Goal: Navigation & Orientation: Find specific page/section

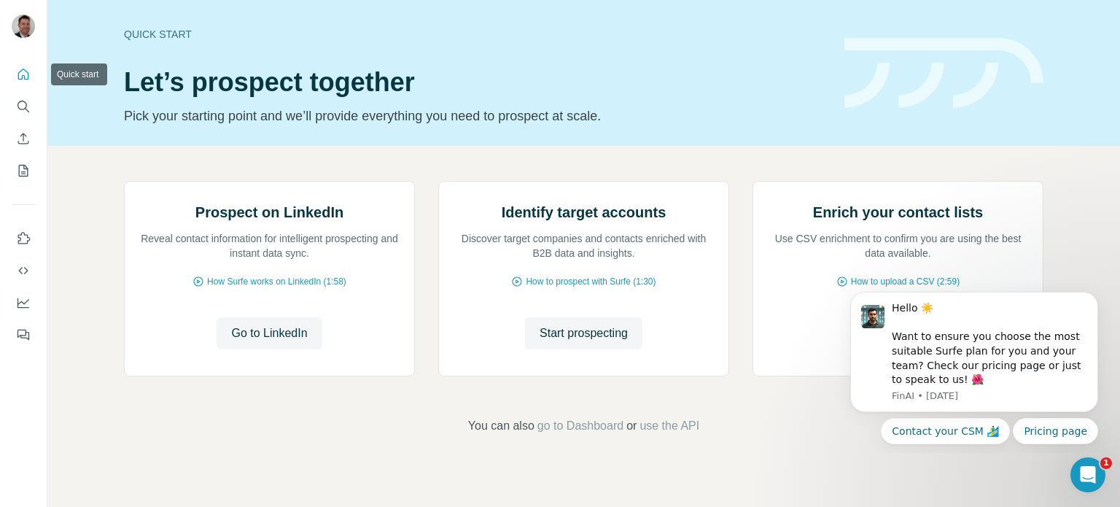
click at [17, 72] on icon "Quick start" at bounding box center [23, 74] width 15 height 15
click at [26, 170] on icon "My lists" at bounding box center [23, 170] width 15 height 15
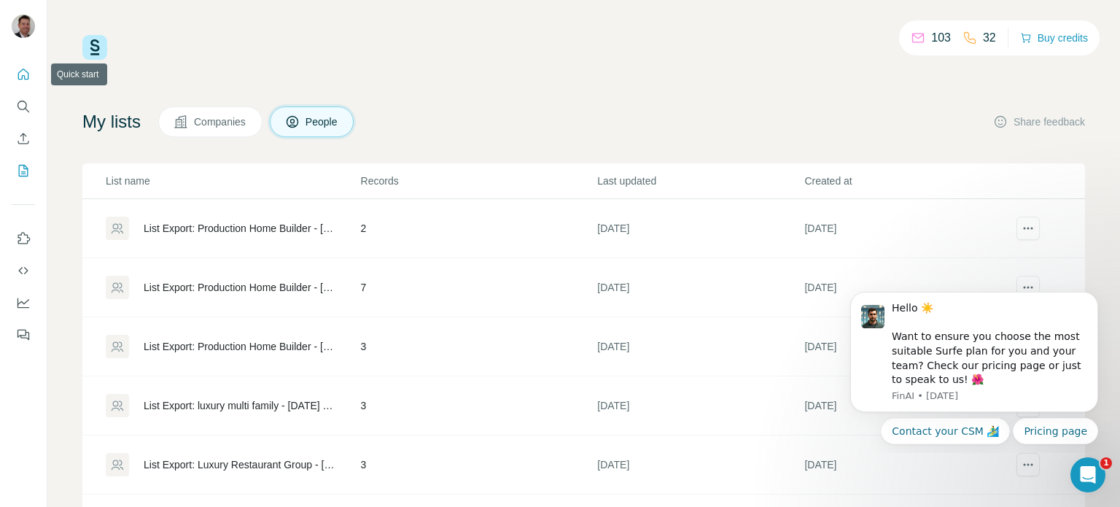
click at [25, 72] on icon "Quick start" at bounding box center [23, 74] width 15 height 15
